Goal: Task Accomplishment & Management: Manage account settings

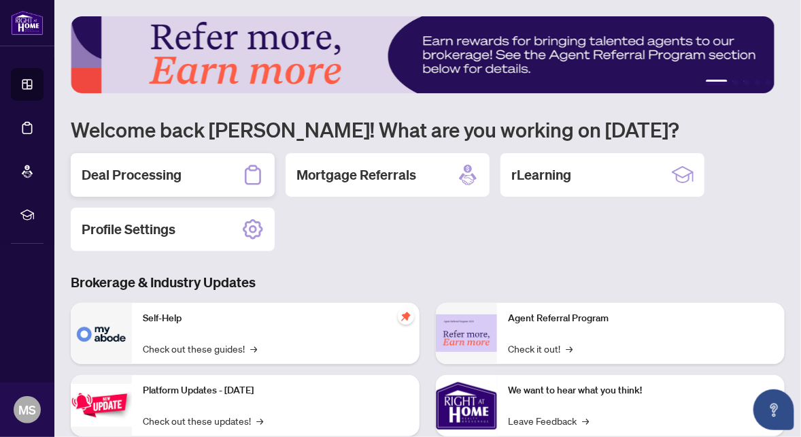
click at [148, 180] on h2 "Deal Processing" at bounding box center [132, 174] width 100 height 19
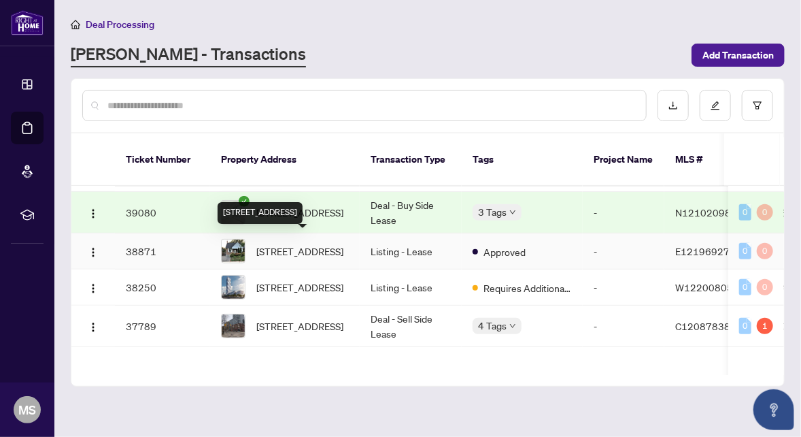
scroll to position [544, 0]
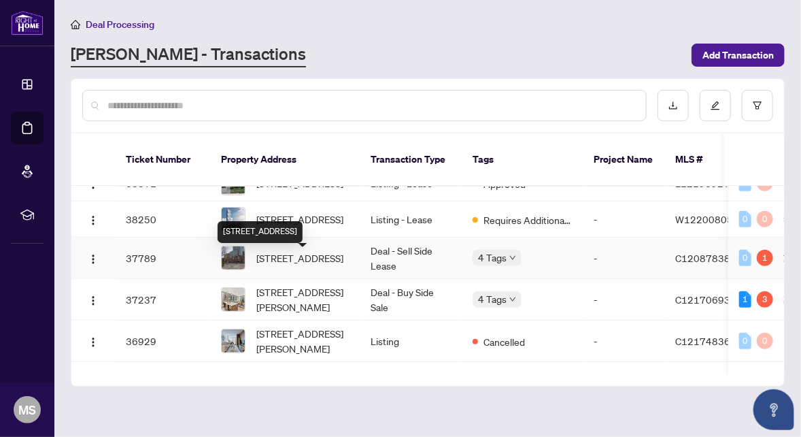
click at [318, 263] on span "[STREET_ADDRESS]" at bounding box center [299, 257] width 87 height 15
